Goal: Information Seeking & Learning: Learn about a topic

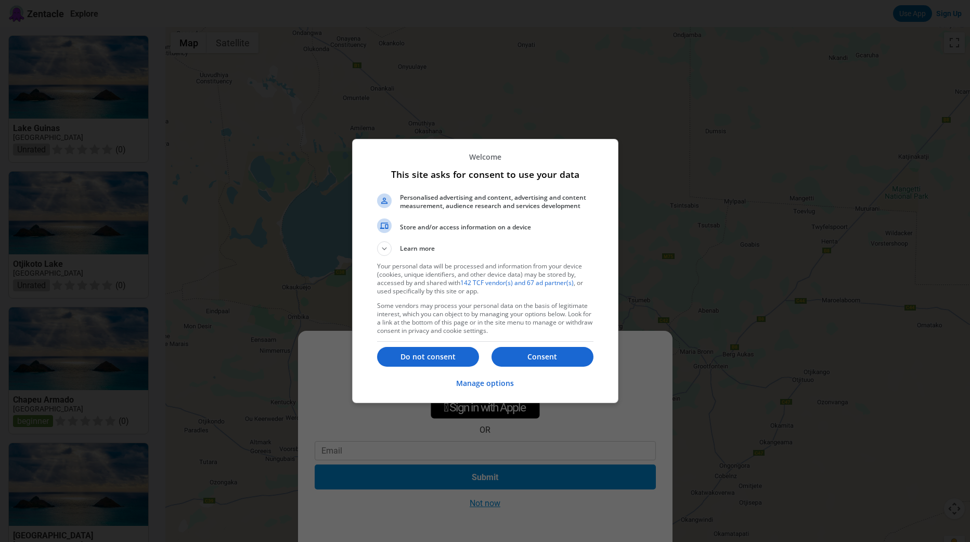
click at [431, 359] on p "Do not consent" at bounding box center [428, 357] width 102 height 10
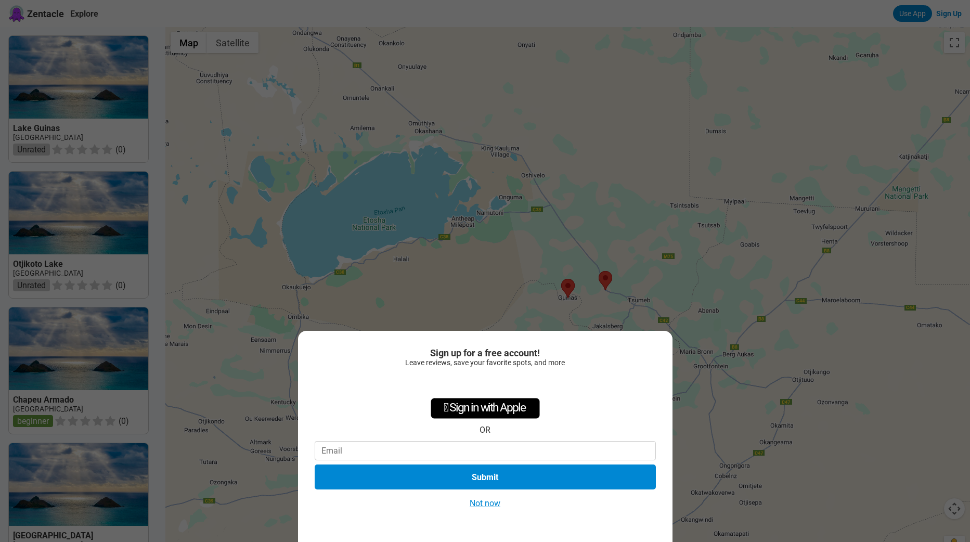
click at [484, 506] on button "Not now" at bounding box center [484, 503] width 37 height 11
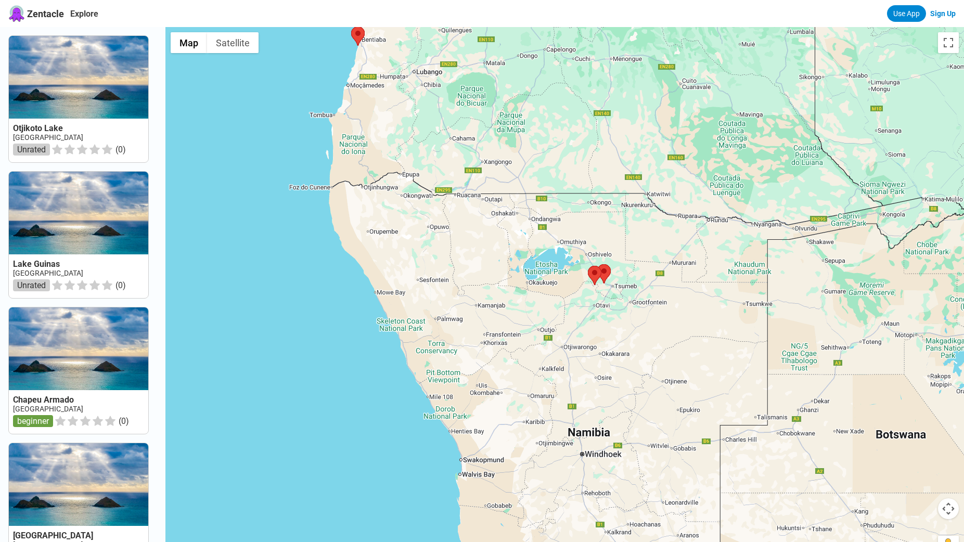
drag, startPoint x: 300, startPoint y: 380, endPoint x: 468, endPoint y: 313, distance: 180.7
click at [468, 313] on div at bounding box center [564, 298] width 798 height 542
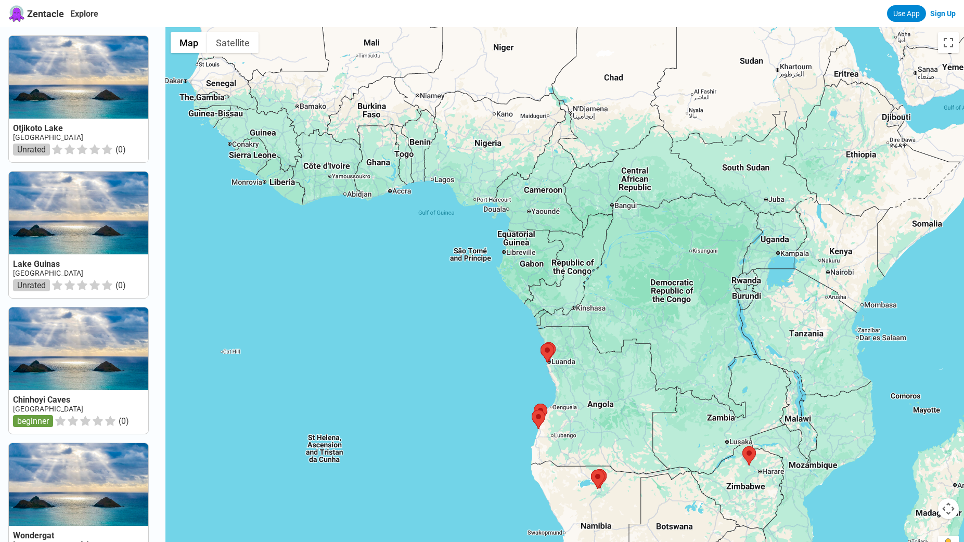
drag, startPoint x: 453, startPoint y: 291, endPoint x: 557, endPoint y: 474, distance: 211.0
click at [557, 474] on div at bounding box center [564, 298] width 798 height 542
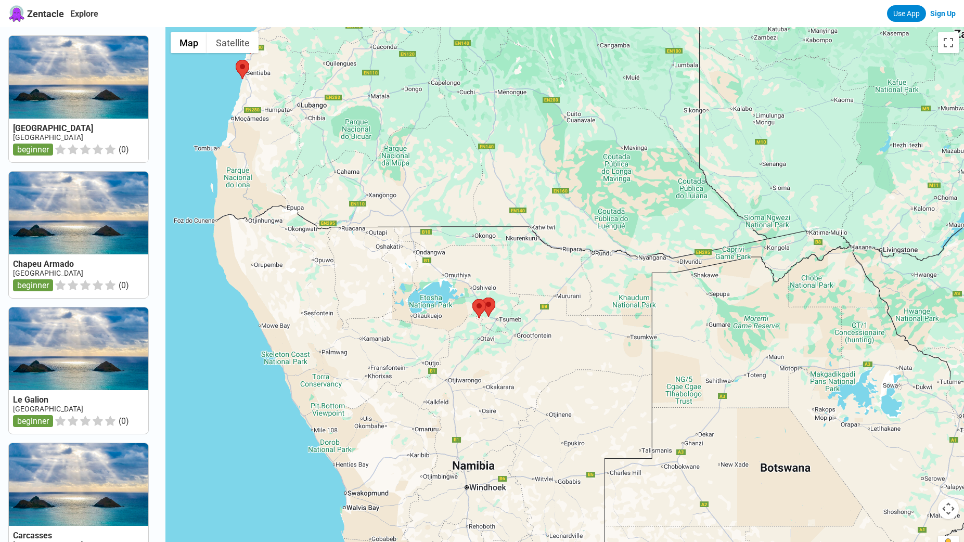
drag, startPoint x: 655, startPoint y: 435, endPoint x: 431, endPoint y: 145, distance: 366.2
click at [431, 145] on div at bounding box center [564, 298] width 798 height 542
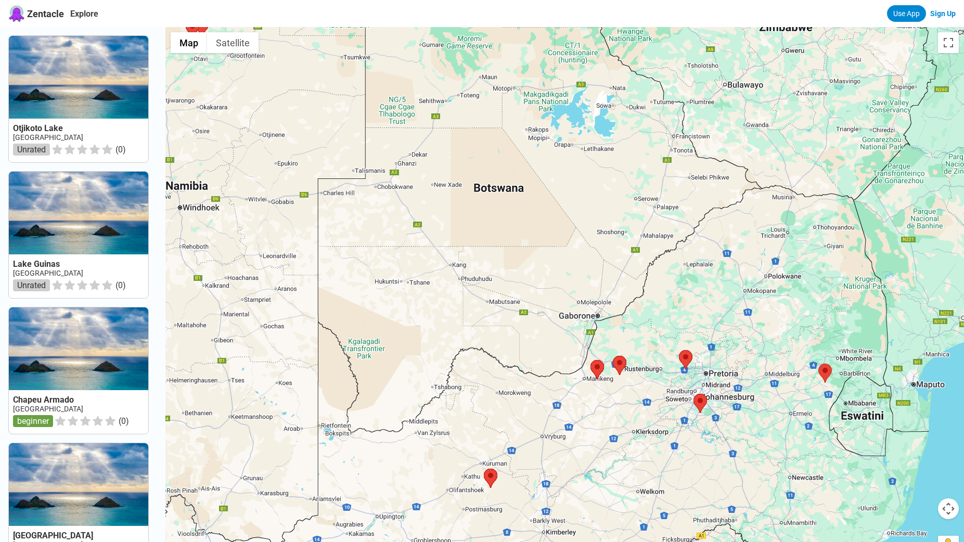
drag, startPoint x: 725, startPoint y: 459, endPoint x: 429, endPoint y: 190, distance: 399.8
click at [429, 190] on div at bounding box center [564, 298] width 798 height 542
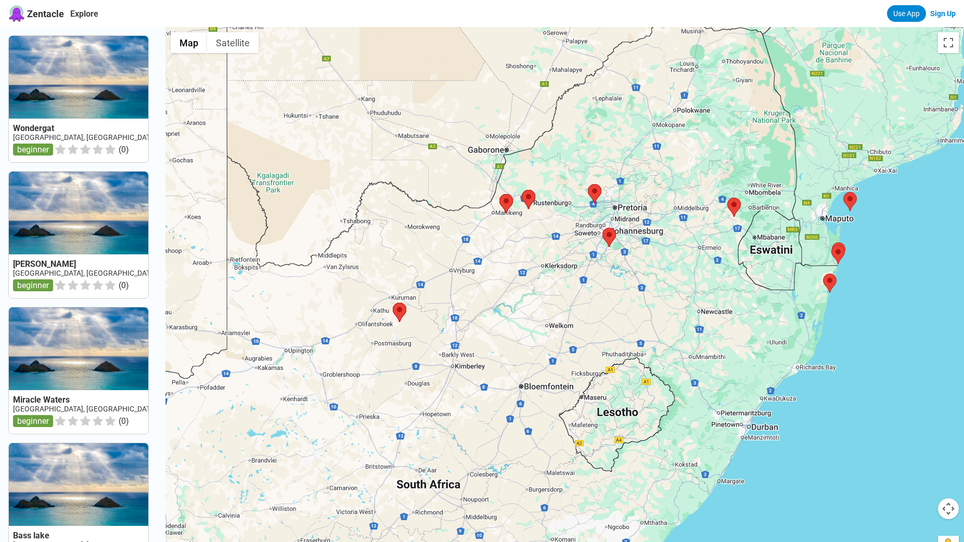
drag, startPoint x: 745, startPoint y: 444, endPoint x: 652, endPoint y: 276, distance: 192.0
click at [652, 276] on div at bounding box center [564, 298] width 798 height 542
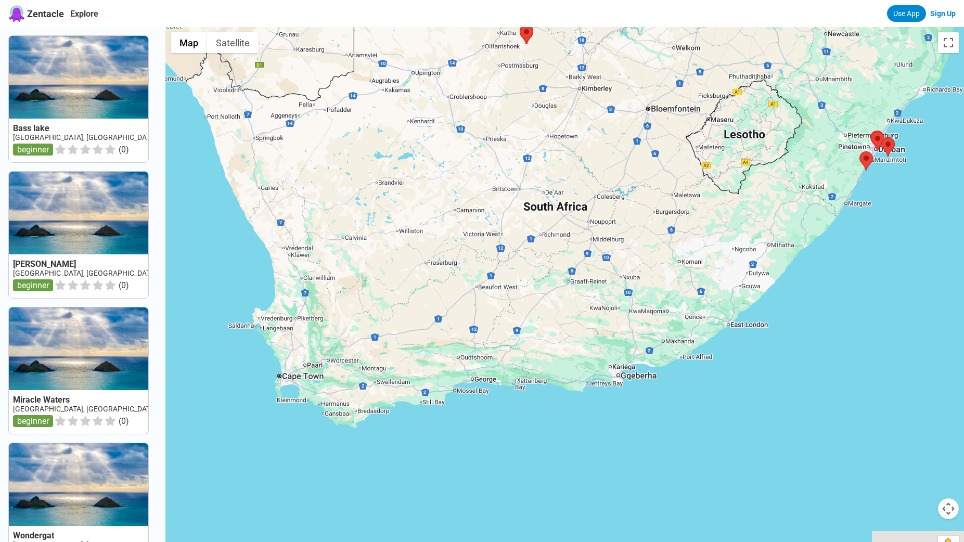
drag, startPoint x: 702, startPoint y: 463, endPoint x: 850, endPoint y: 157, distance: 340.2
click at [850, 157] on div at bounding box center [564, 298] width 798 height 542
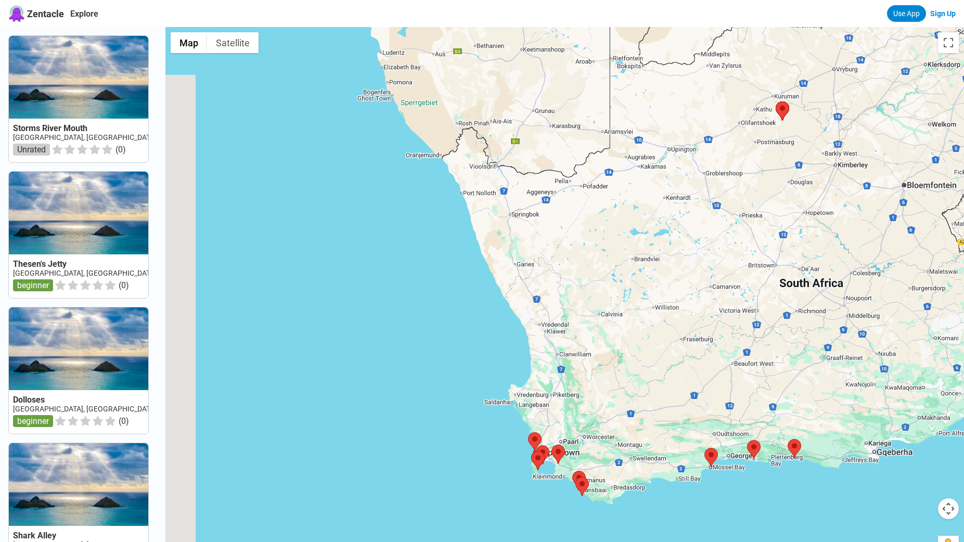
drag, startPoint x: 668, startPoint y: 283, endPoint x: 807, endPoint y: 413, distance: 189.8
click at [806, 413] on div at bounding box center [564, 298] width 798 height 542
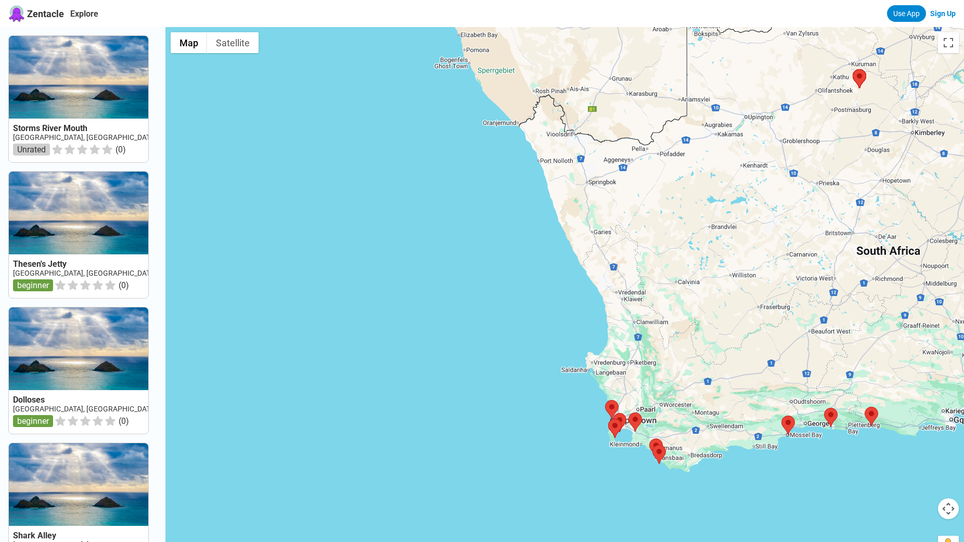
drag, startPoint x: 719, startPoint y: 433, endPoint x: 676, endPoint y: 171, distance: 265.5
click at [677, 172] on div at bounding box center [564, 298] width 798 height 542
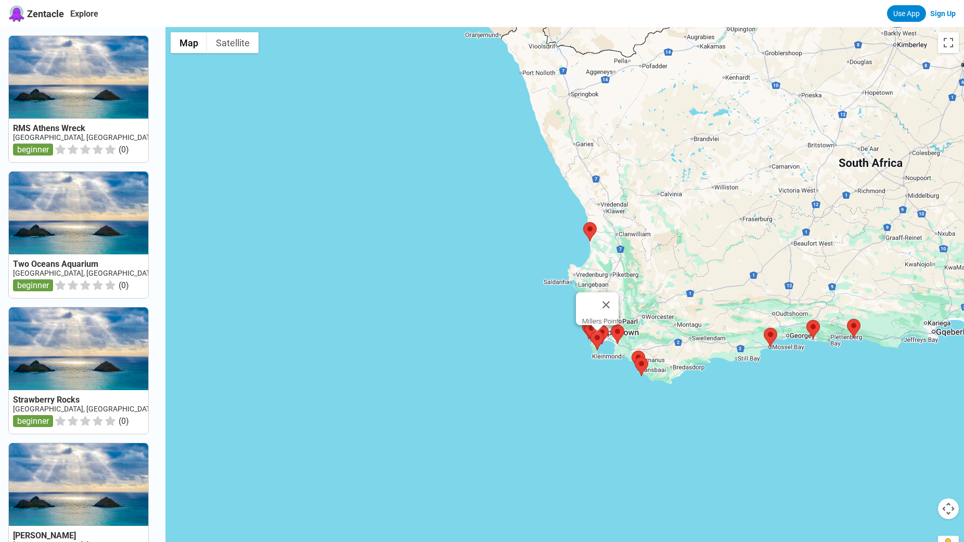
click at [590, 331] on area at bounding box center [590, 331] width 0 height 0
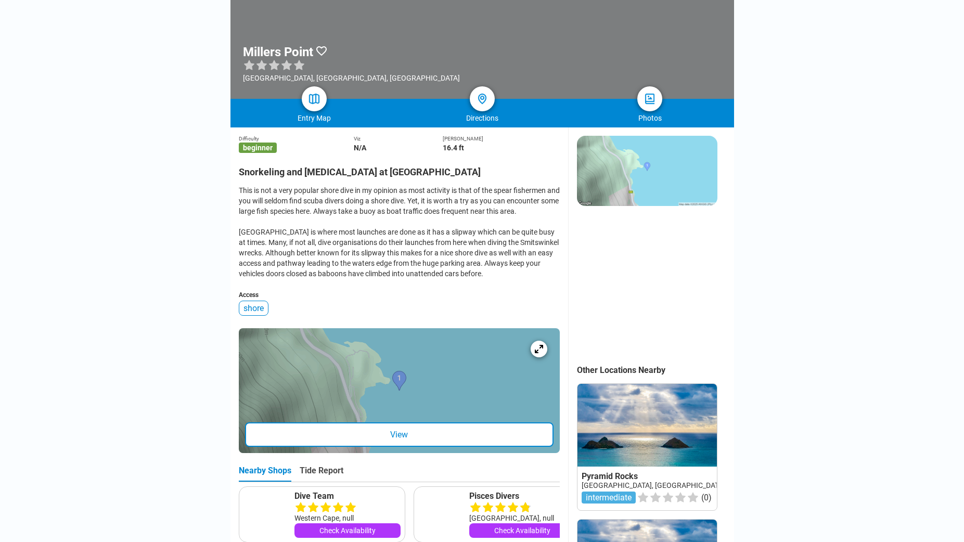
scroll to position [156, 0]
